Goal: Task Accomplishment & Management: Complete application form

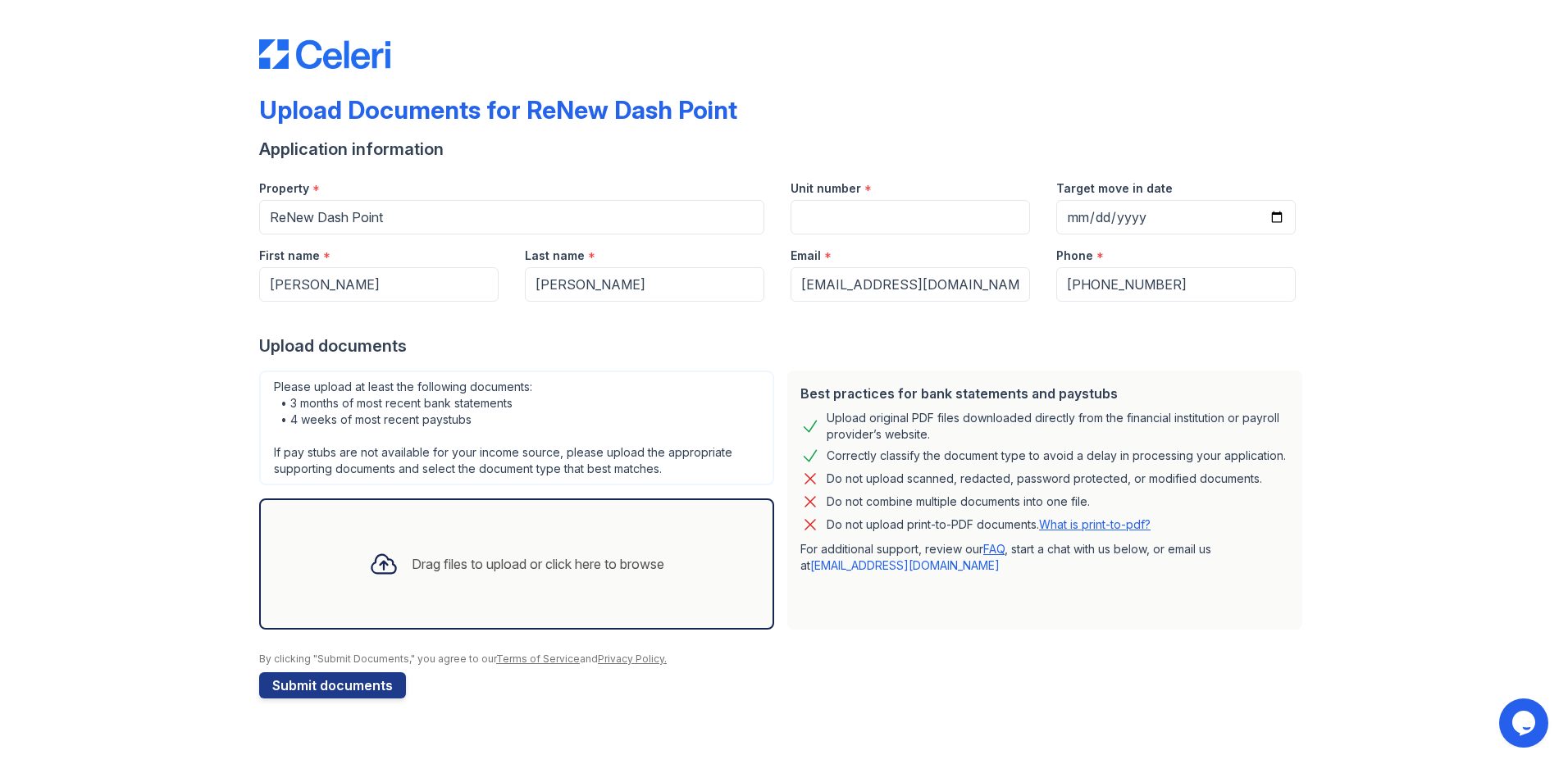
click at [566, 566] on div "Drag files to upload or click here to browse" at bounding box center [538, 564] width 253 height 19
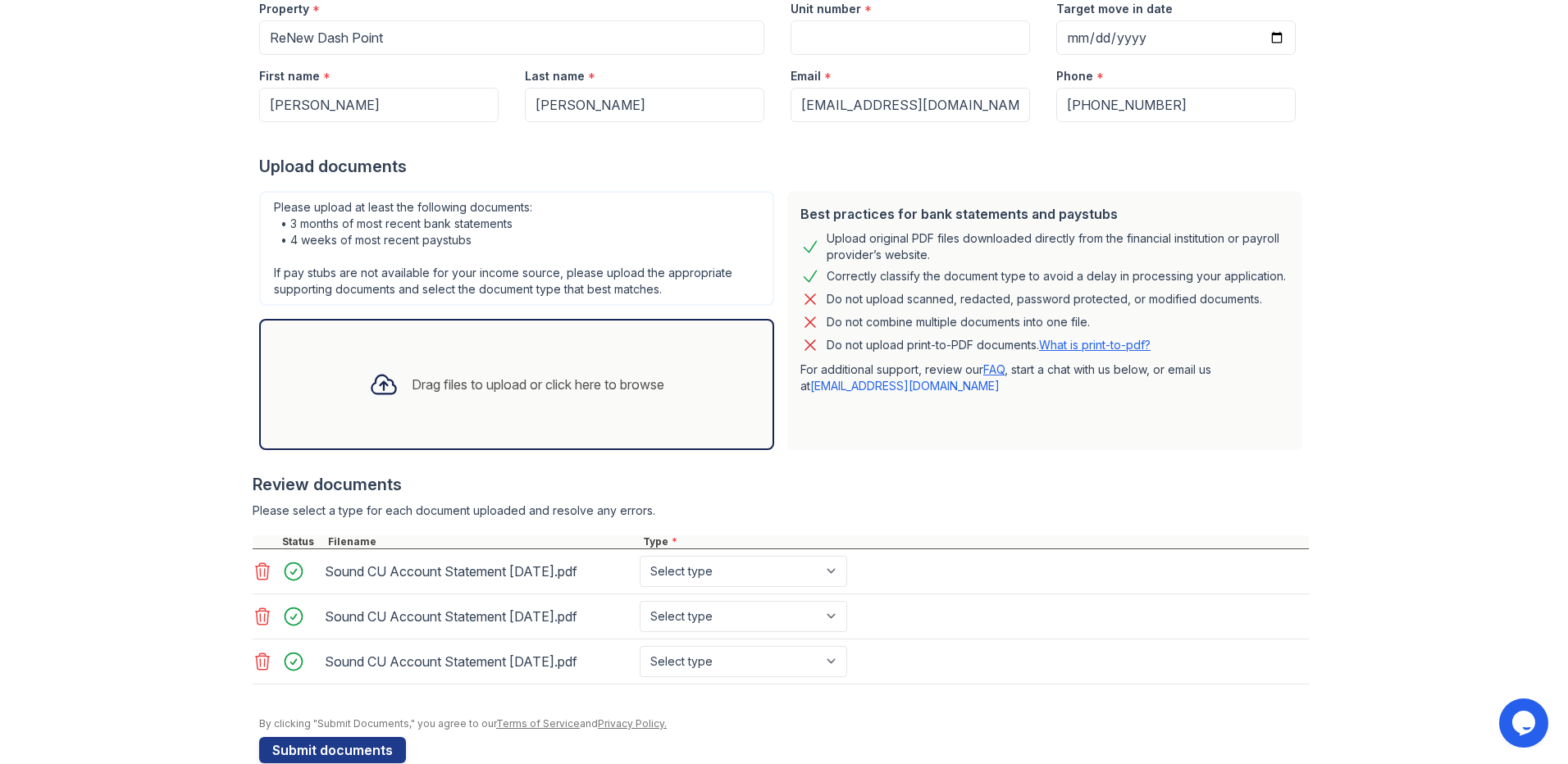
scroll to position [180, 0]
click at [443, 372] on div "Drag files to upload or click here to browse" at bounding box center [517, 383] width 322 height 56
click at [520, 383] on div "Drag files to upload or click here to browse" at bounding box center [538, 383] width 253 height 19
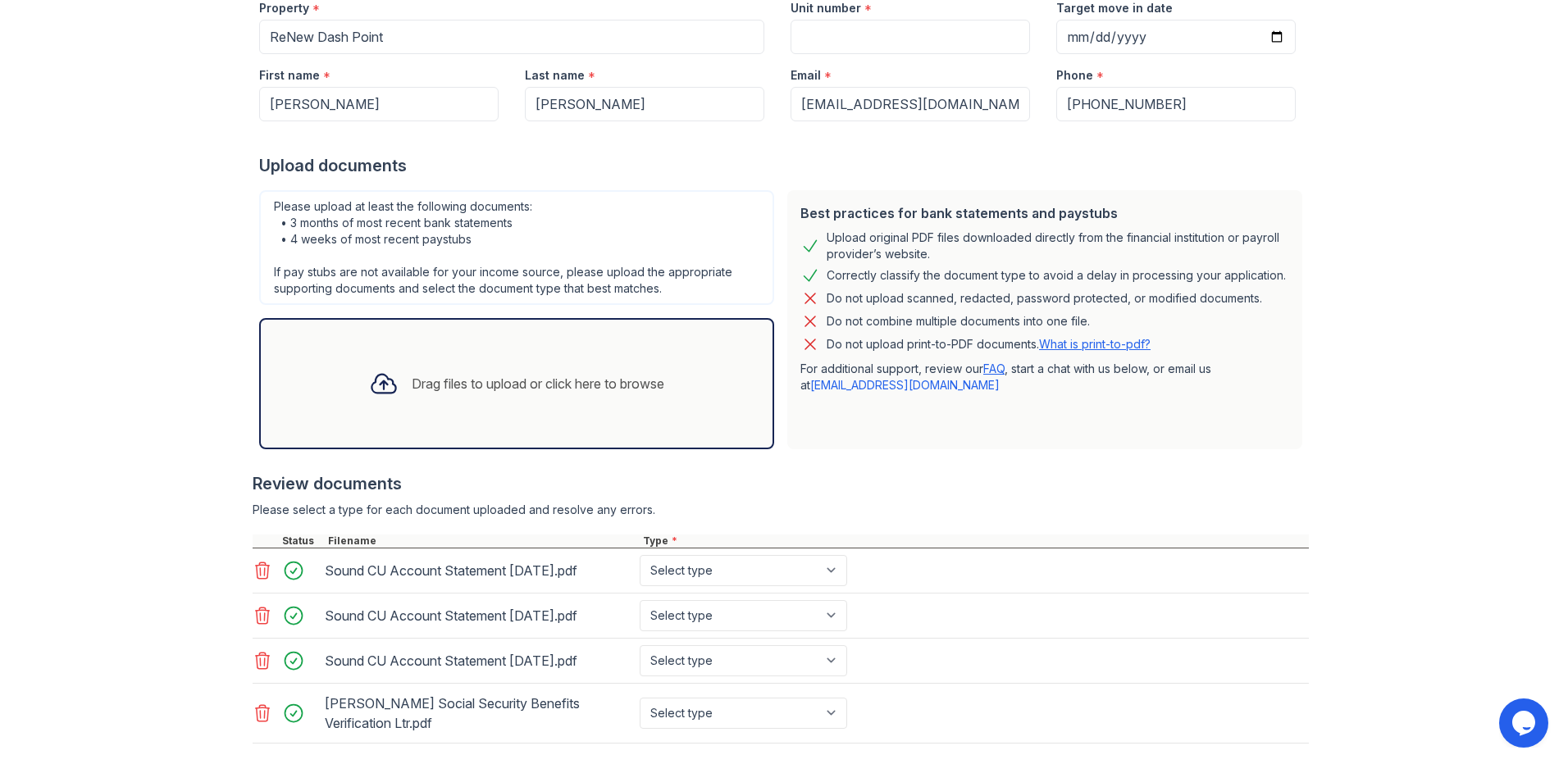
scroll to position [271, 0]
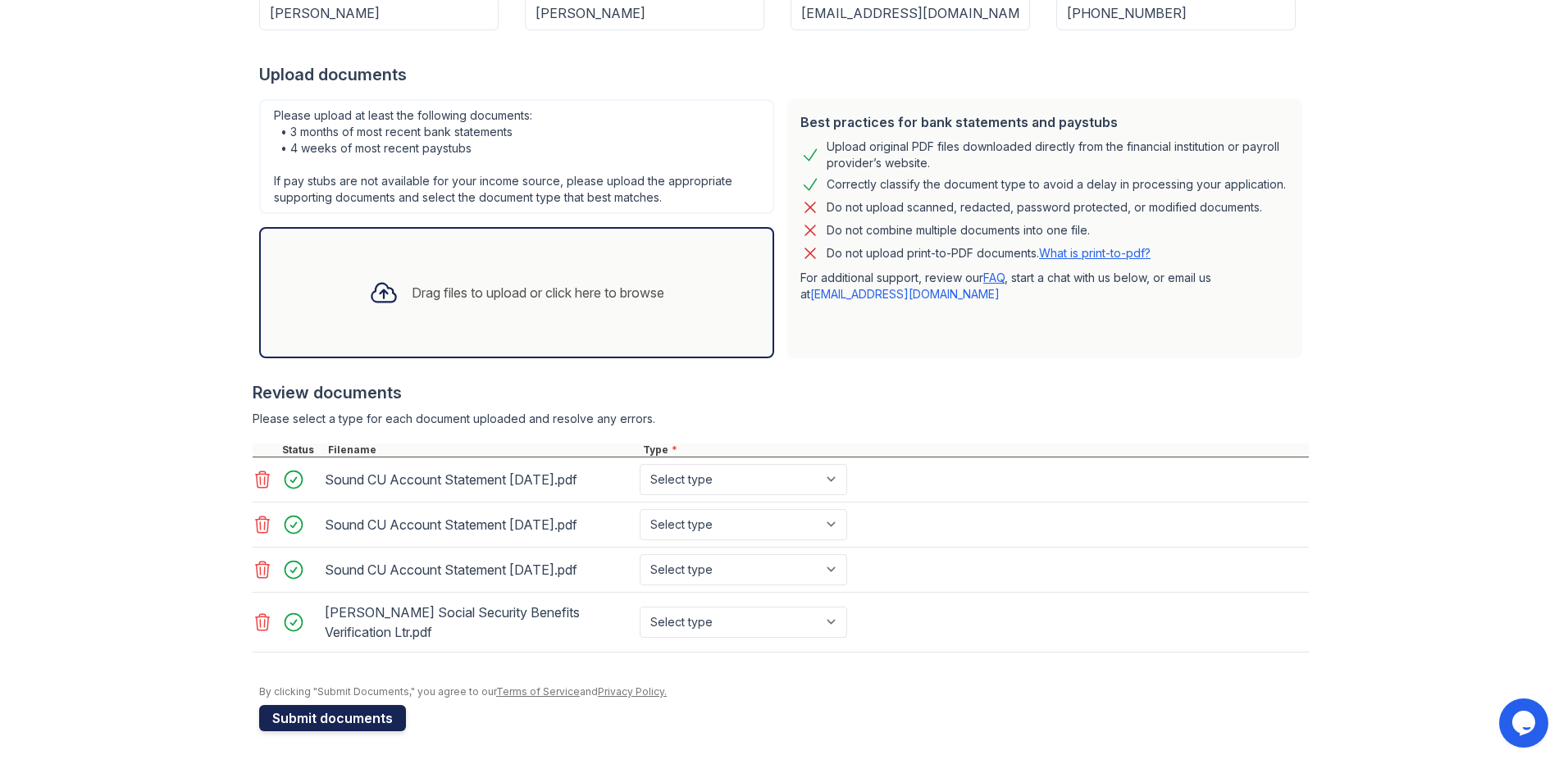
click at [299, 714] on button "Submit documents" at bounding box center [332, 718] width 147 height 26
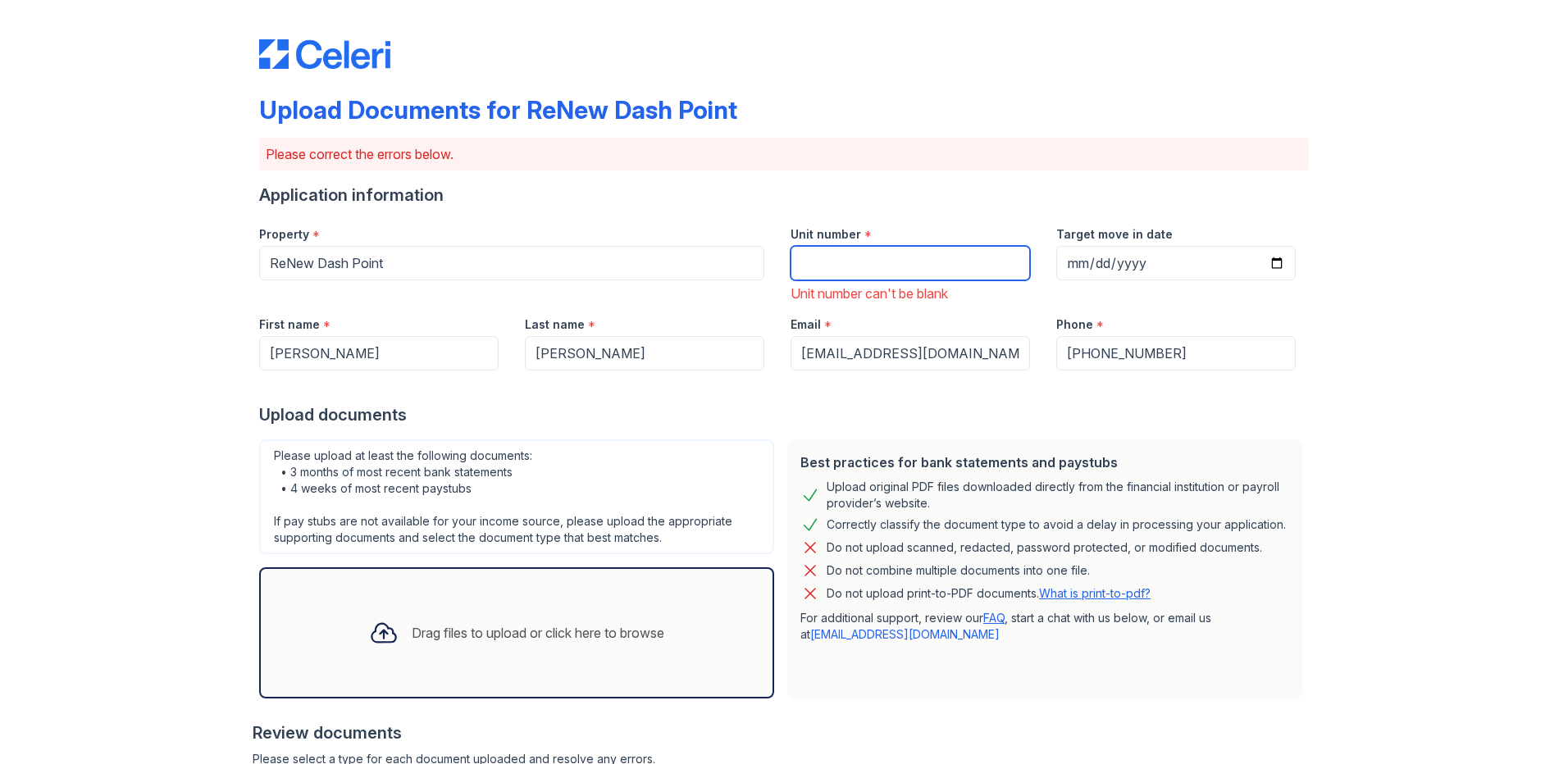
click at [823, 259] on input "Unit number" at bounding box center [910, 263] width 239 height 34
type input "81B"
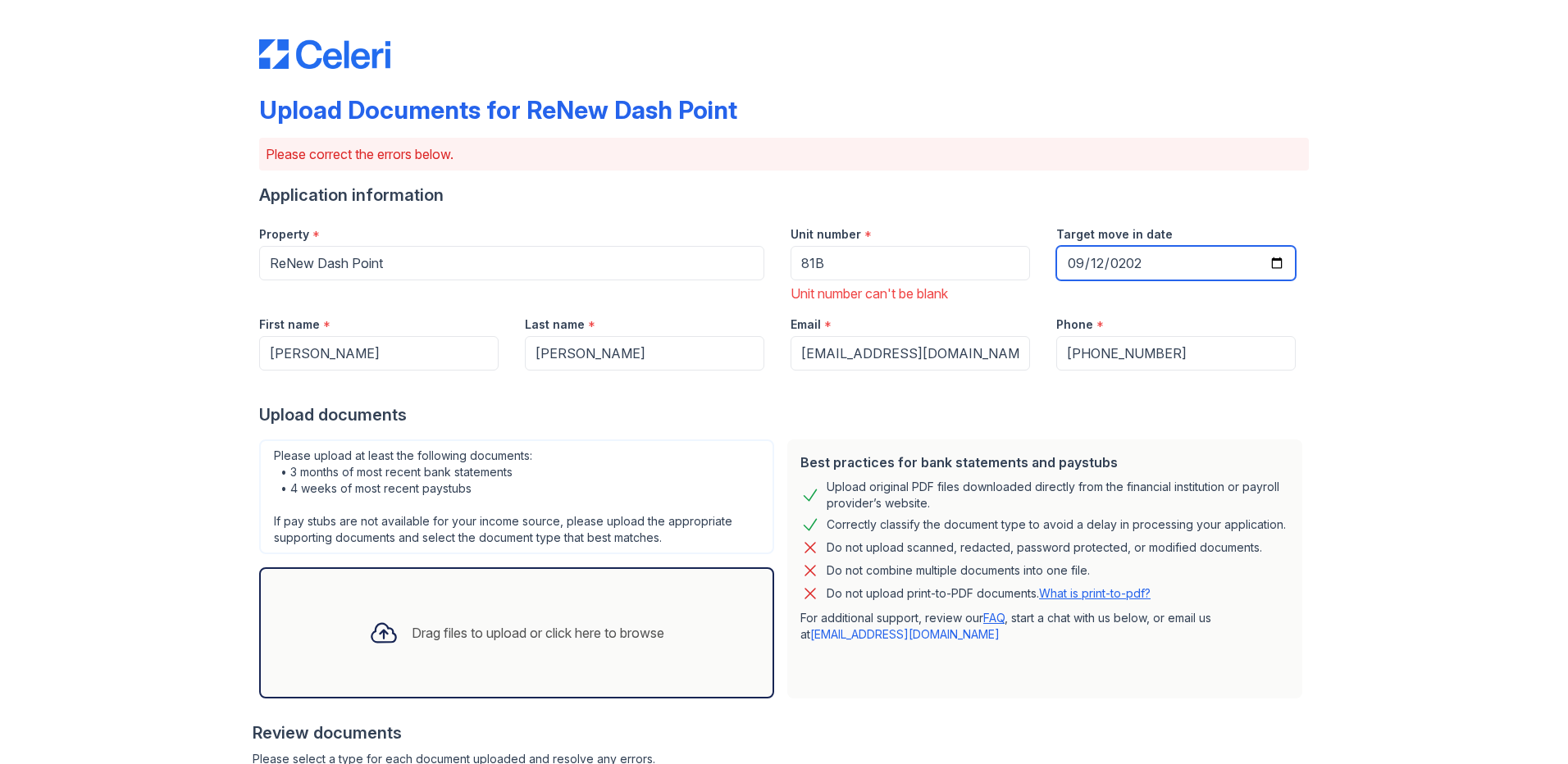
type input "[DATE]"
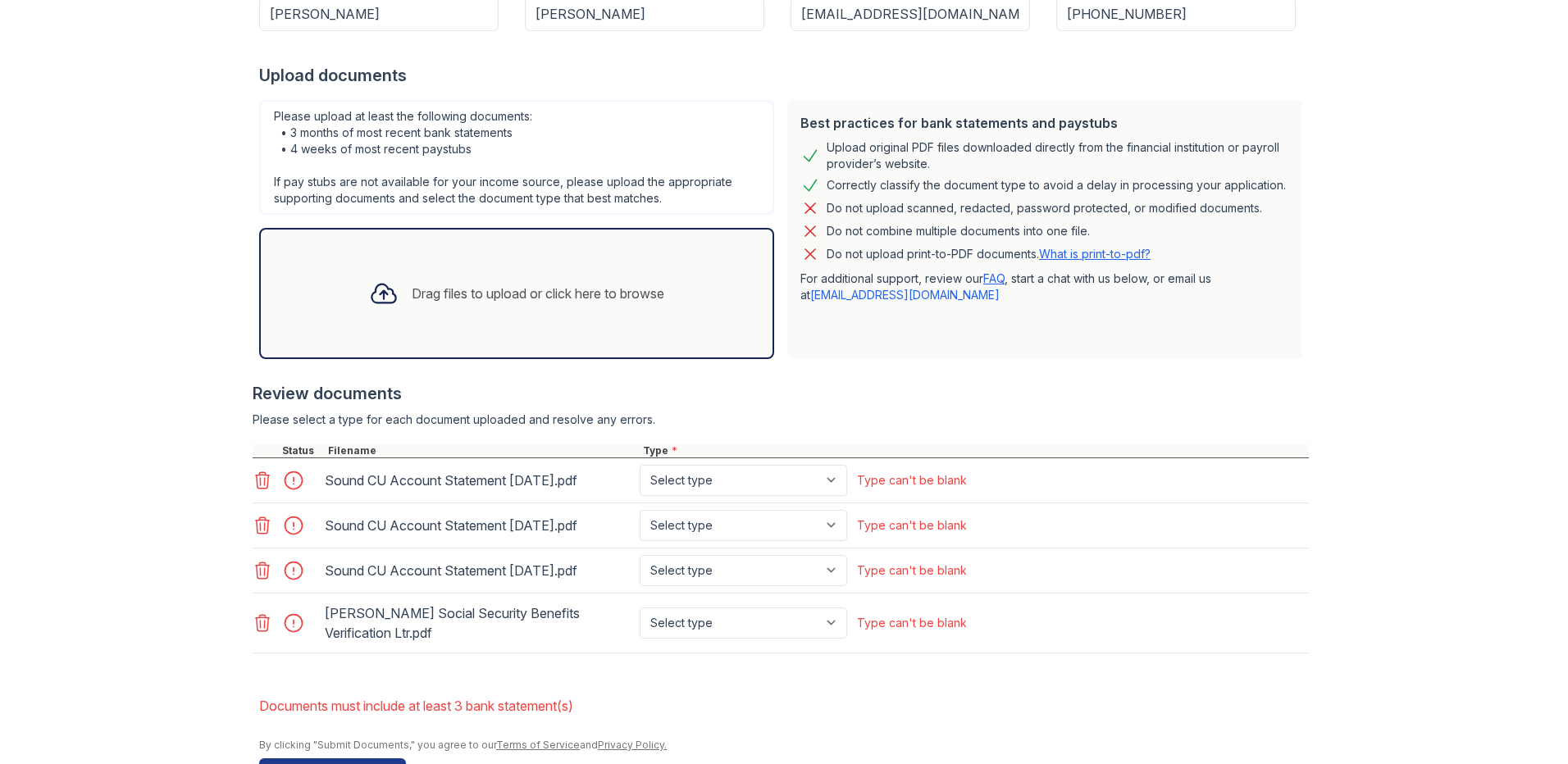
scroll to position [393, 0]
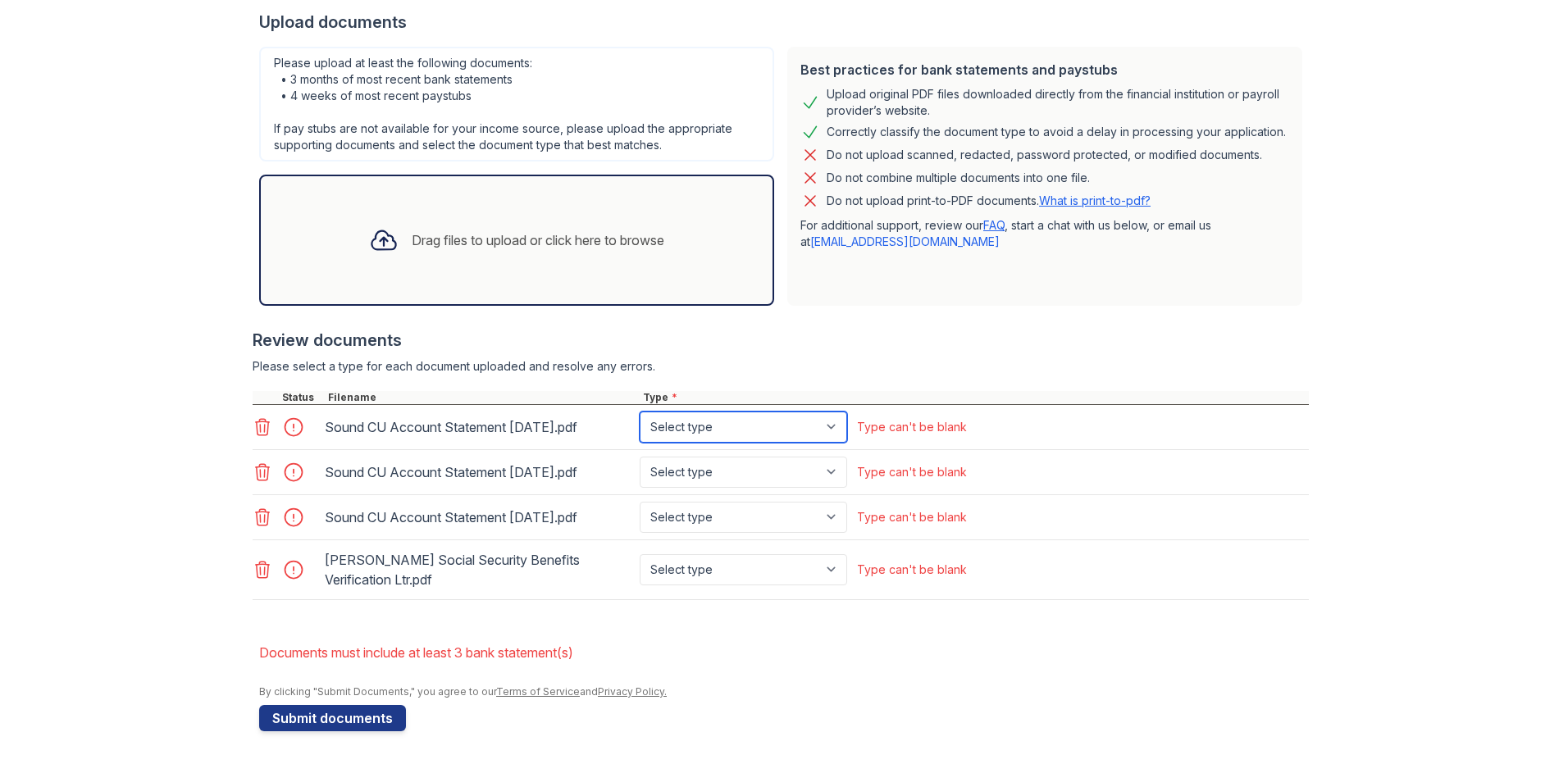
click at [829, 427] on select "Select type Paystub Bank Statement Offer Letter Tax Documents Benefit Award Let…" at bounding box center [743, 427] width 208 height 31
select select "bank_statement"
click at [640, 412] on select "Select type Paystub Bank Statement Offer Letter Tax Documents Benefit Award Let…" at bounding box center [743, 427] width 208 height 31
click at [832, 469] on select "Select type Paystub Bank Statement Offer Letter Tax Documents Benefit Award Let…" at bounding box center [743, 472] width 208 height 31
select select "bank_statement"
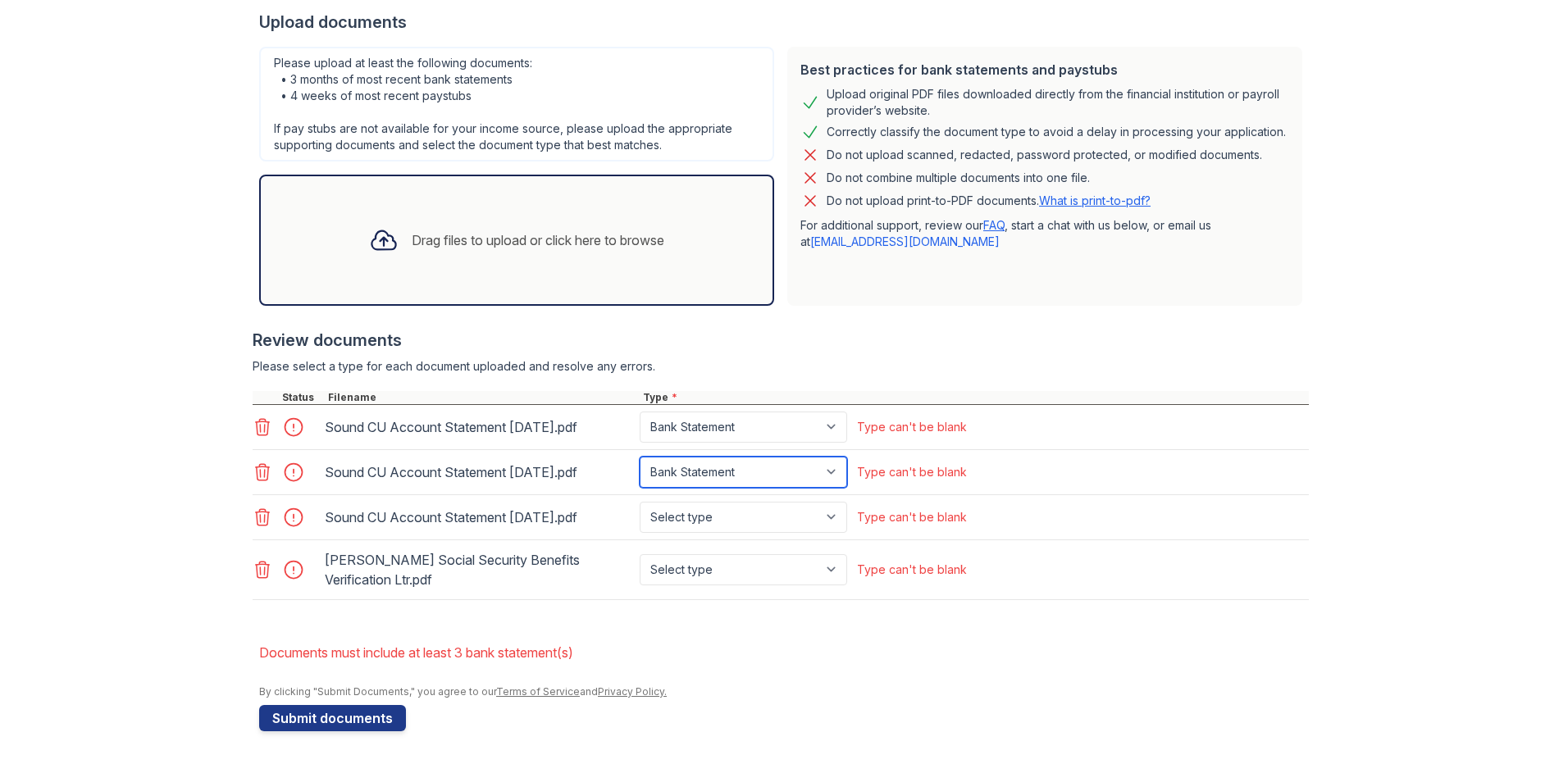
click at [640, 457] on select "Select type Paystub Bank Statement Offer Letter Tax Documents Benefit Award Let…" at bounding box center [743, 472] width 208 height 31
click at [834, 515] on select "Select type Paystub Bank Statement Offer Letter Tax Documents Benefit Award Let…" at bounding box center [743, 517] width 208 height 31
select select "bank_statement"
click at [640, 502] on select "Select type Paystub Bank Statement Offer Letter Tax Documents Benefit Award Let…" at bounding box center [743, 517] width 208 height 31
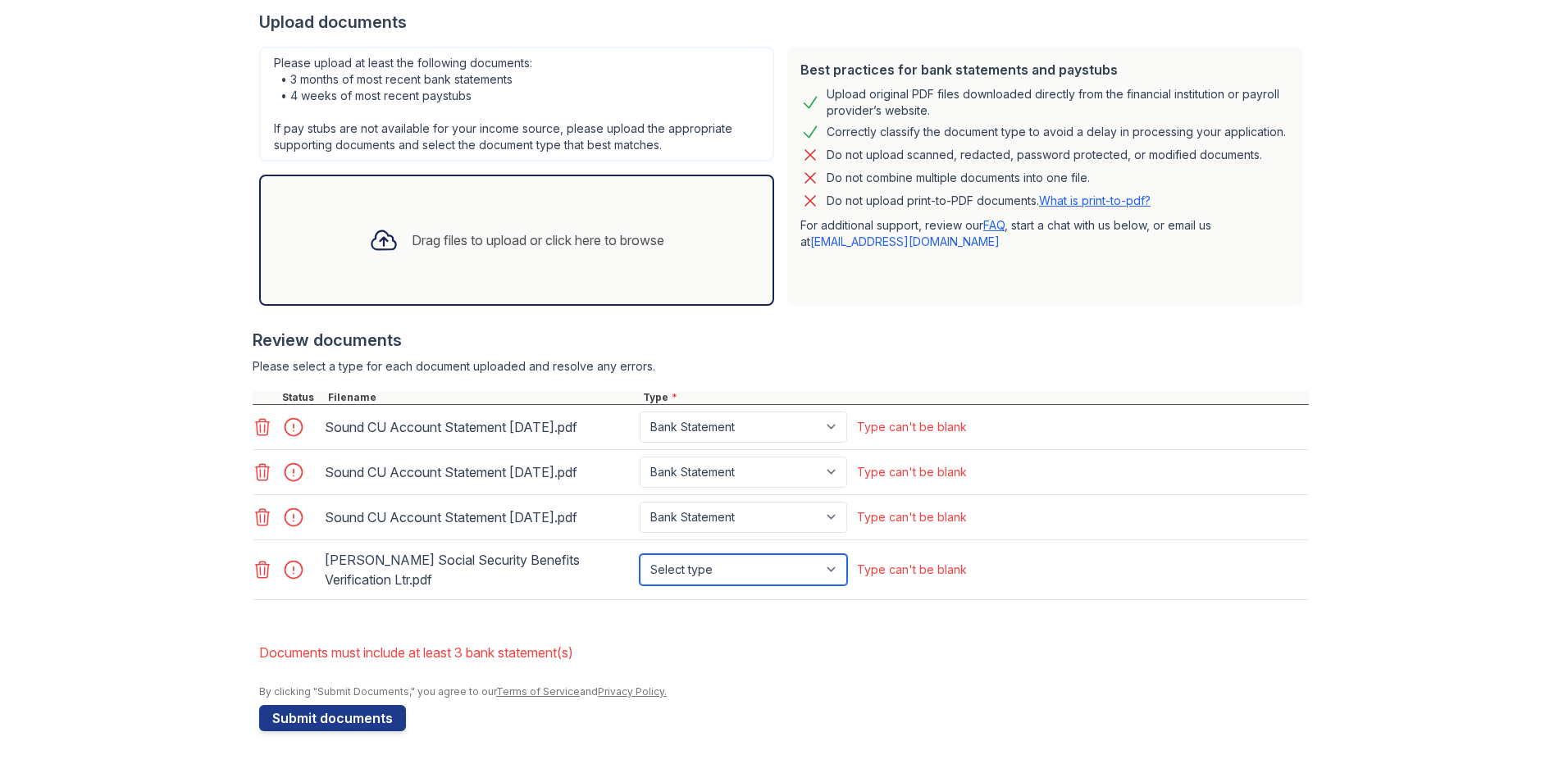
click at [829, 565] on select "Select type Paystub Bank Statement Offer Letter Tax Documents Benefit Award Let…" at bounding box center [743, 570] width 208 height 31
select select "paystub"
click at [640, 555] on select "Select type Paystub Bank Statement Offer Letter Tax Documents Benefit Award Let…" at bounding box center [743, 570] width 208 height 31
click at [314, 717] on button "Submit documents" at bounding box center [332, 718] width 147 height 26
